Goal: Information Seeking & Learning: Learn about a topic

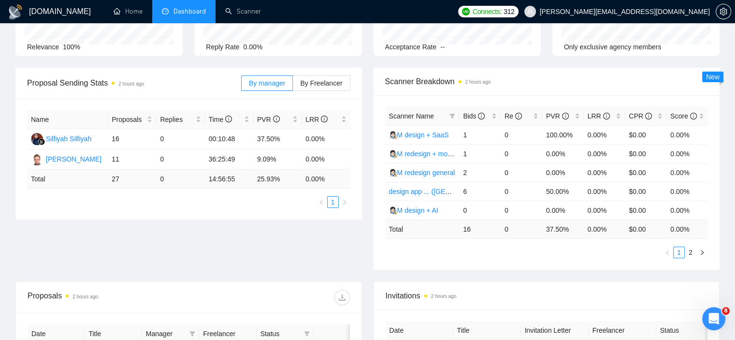
scroll to position [102, 0]
click at [703, 250] on icon "right" at bounding box center [703, 253] width 6 height 6
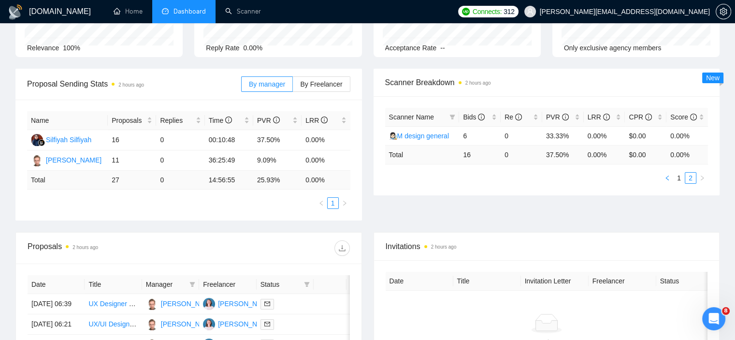
click at [668, 178] on icon "left" at bounding box center [668, 178] width 6 height 6
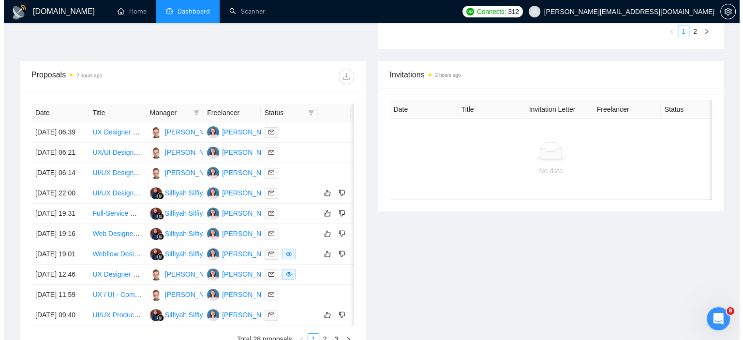
scroll to position [325, 0]
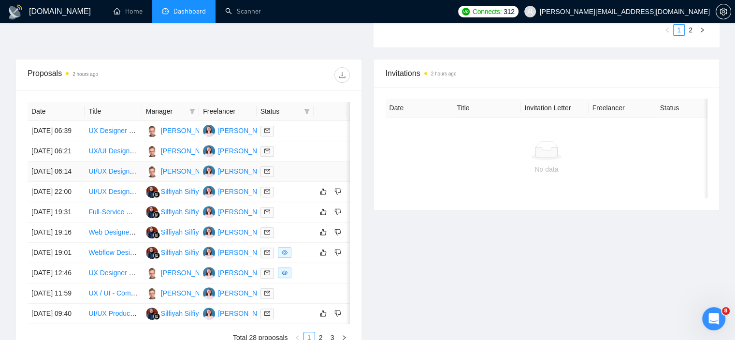
click at [116, 175] on link "UI/UX Designer (Short-Term Contractor)" at bounding box center [148, 171] width 120 height 8
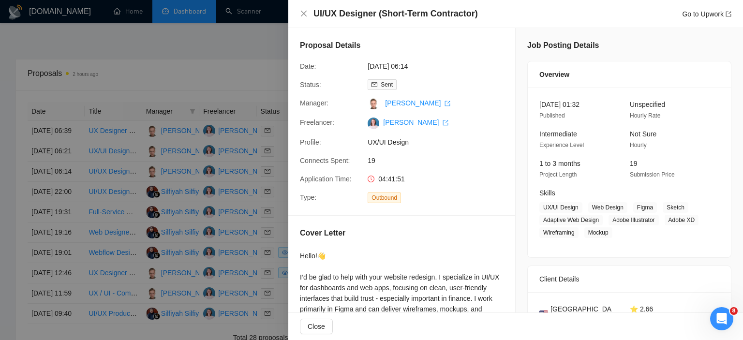
click at [101, 161] on div at bounding box center [371, 170] width 743 height 340
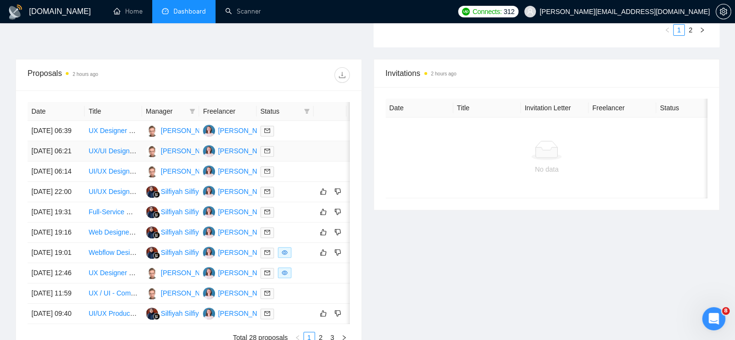
click at [105, 155] on link "UX/UI Designer for Accounting/Finance AI Platform" at bounding box center [164, 151] width 153 height 8
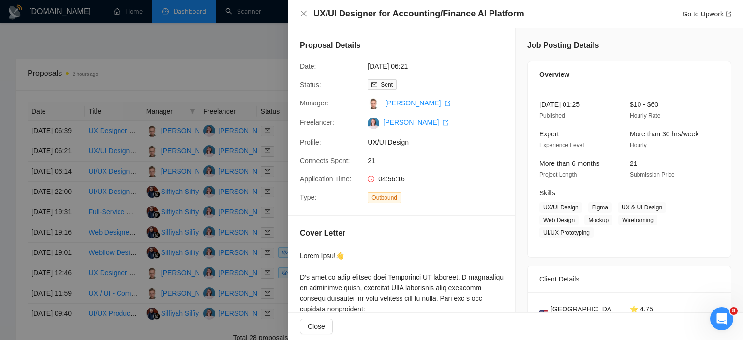
click at [104, 126] on div at bounding box center [371, 170] width 743 height 340
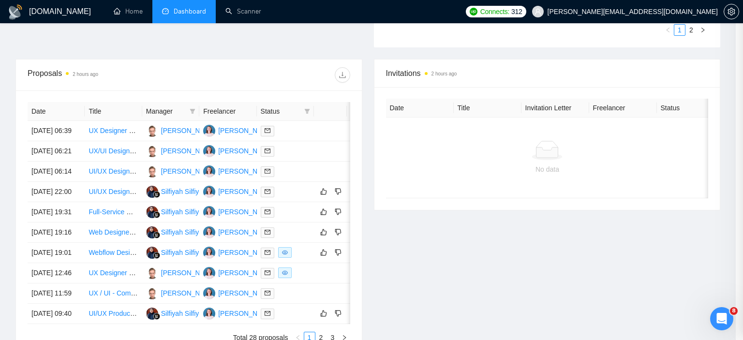
click at [106, 134] on link "UX Designer Needed to Create Wireframes & UI Functional Design Document" at bounding box center [205, 131] width 234 height 8
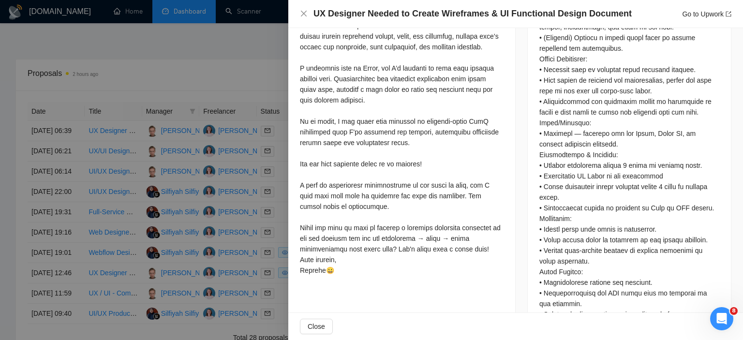
scroll to position [563, 0]
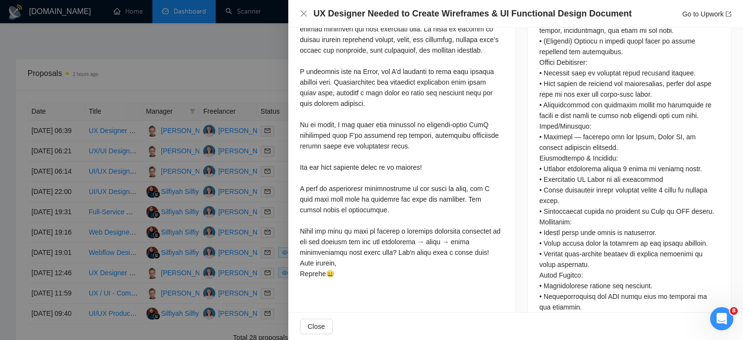
click at [131, 180] on div at bounding box center [371, 170] width 743 height 340
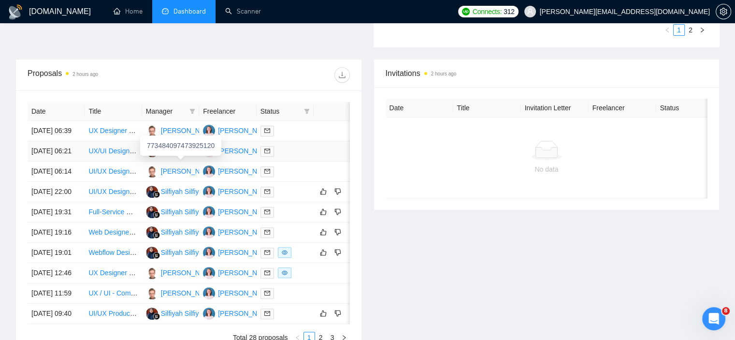
click at [168, 156] on div "[PERSON_NAME]" at bounding box center [189, 151] width 56 height 11
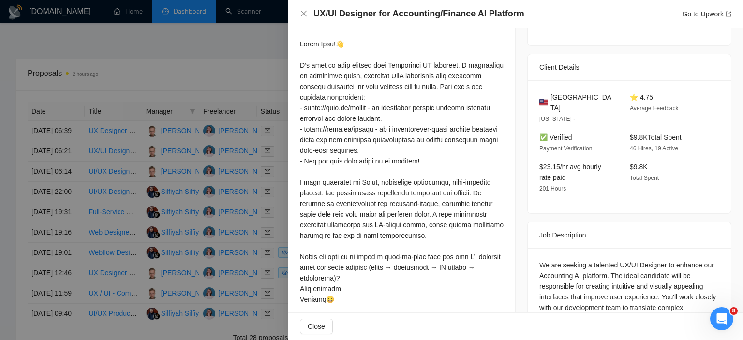
scroll to position [225, 0]
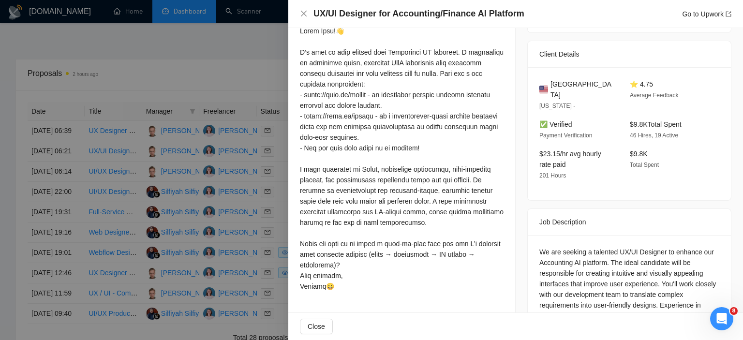
click at [178, 167] on div at bounding box center [371, 170] width 743 height 340
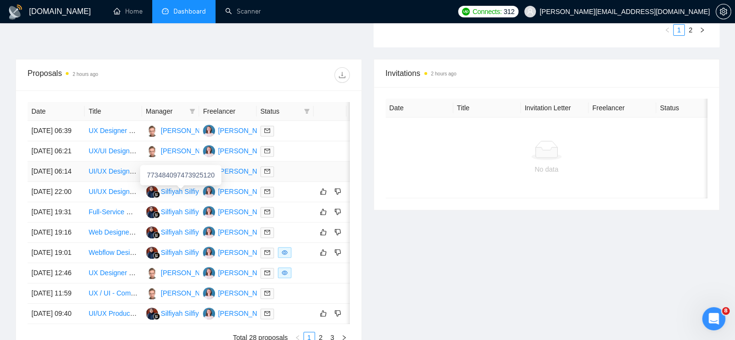
click at [118, 175] on link "UI/UX Designer (Short-Term Contractor)" at bounding box center [148, 171] width 120 height 8
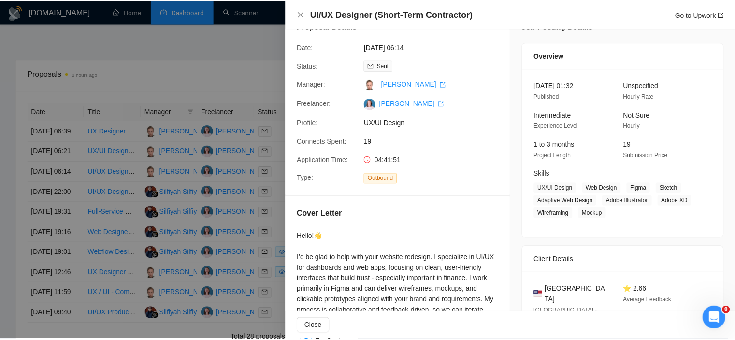
scroll to position [16, 0]
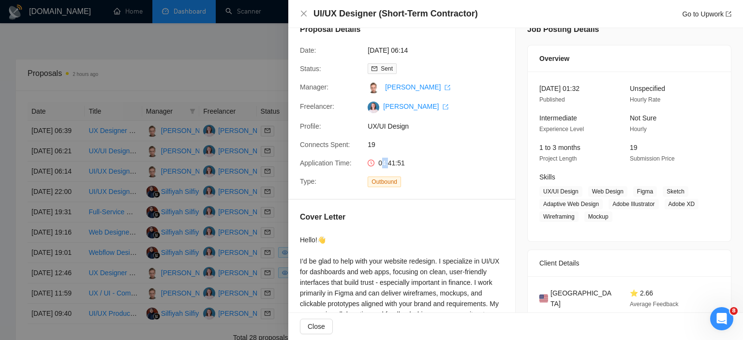
click at [385, 162] on span "04:41:51" at bounding box center [391, 163] width 27 height 8
click at [186, 67] on div at bounding box center [371, 170] width 743 height 340
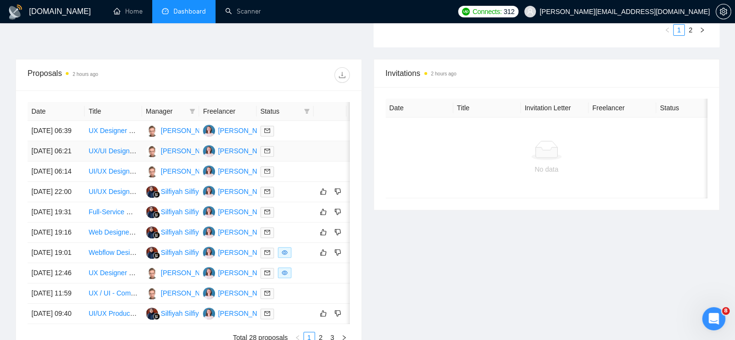
click at [60, 161] on td "[DATE] 06:21" at bounding box center [56, 151] width 57 height 20
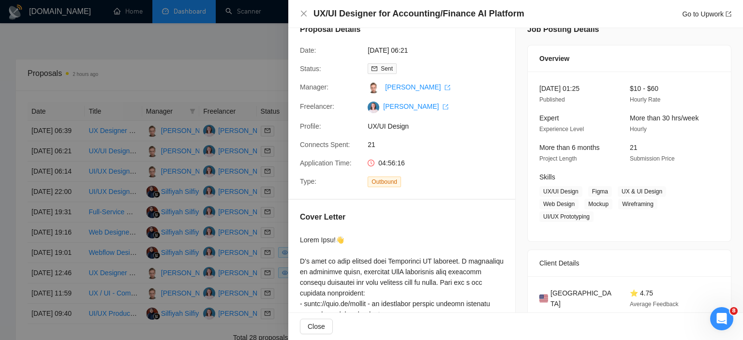
click at [190, 159] on div at bounding box center [371, 170] width 743 height 340
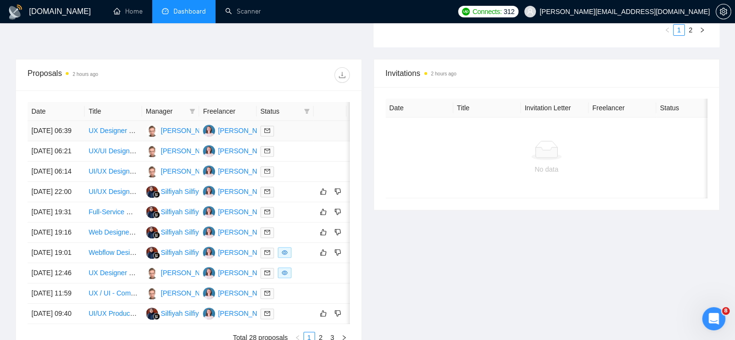
click at [67, 129] on td "[DATE] 06:39" at bounding box center [56, 131] width 57 height 20
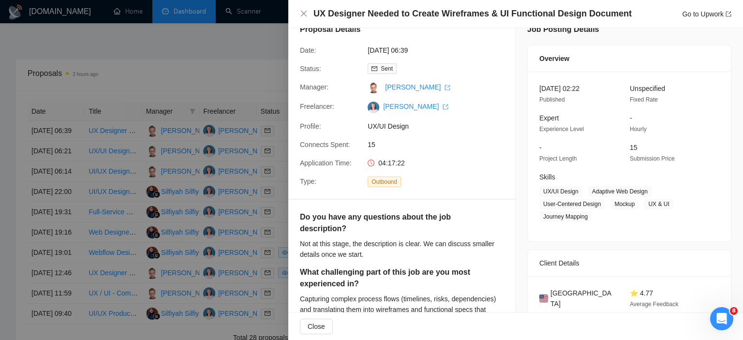
click at [66, 129] on div at bounding box center [371, 170] width 743 height 340
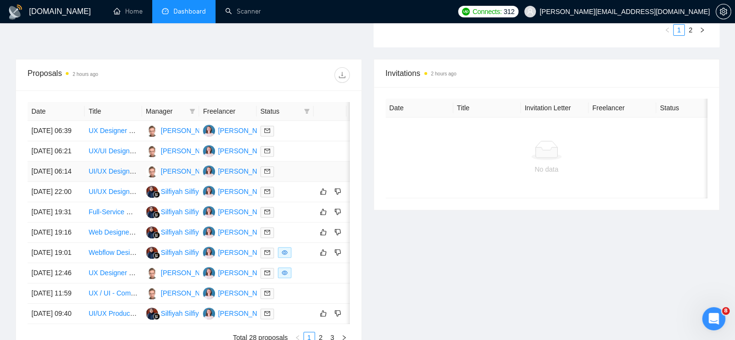
click at [75, 182] on td "[DATE] 06:14" at bounding box center [56, 171] width 57 height 20
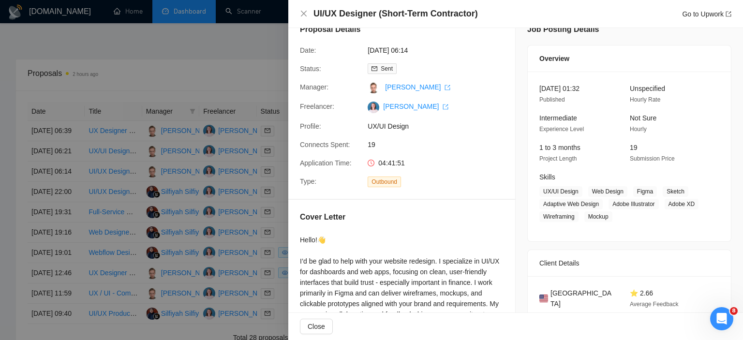
click at [73, 197] on div at bounding box center [371, 170] width 743 height 340
